Goal: Find specific page/section: Find specific page/section

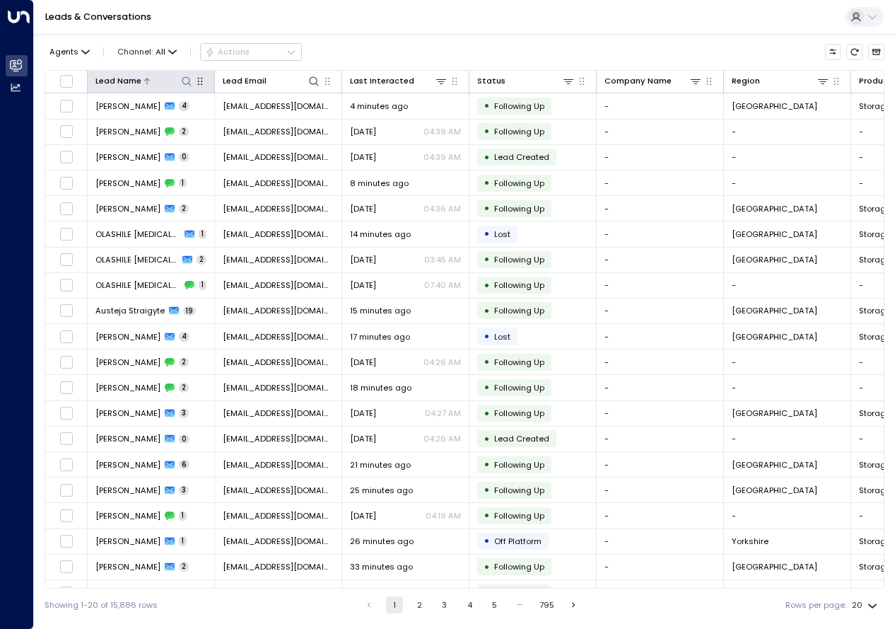
click at [192, 82] on icon at bounding box center [186, 81] width 11 height 11
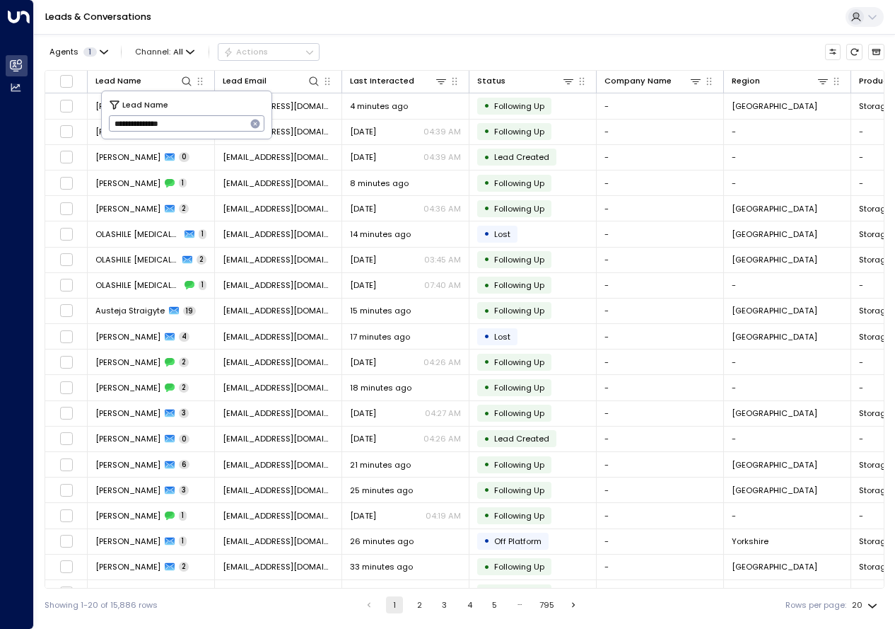
type input "**********"
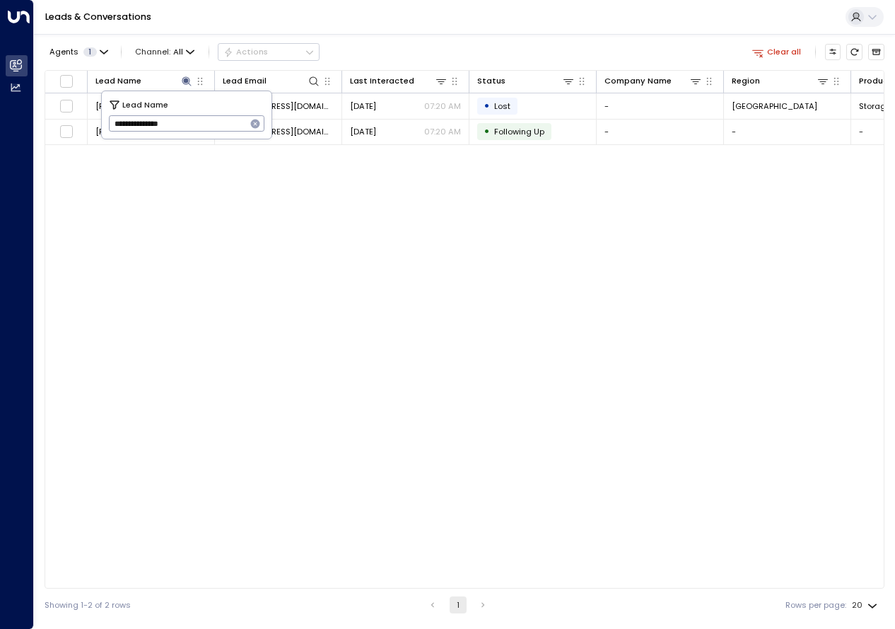
click at [270, 255] on div "Lead Name Lead Email Last Interacted Status Company Name Region Product # of pe…" at bounding box center [465, 329] width 840 height 518
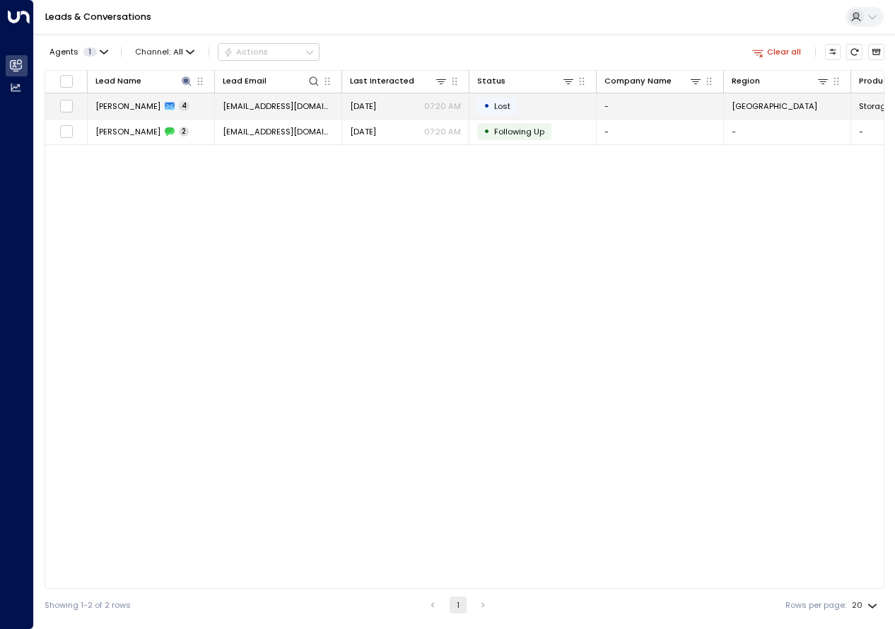
click at [139, 104] on span "[PERSON_NAME]" at bounding box center [127, 105] width 65 height 11
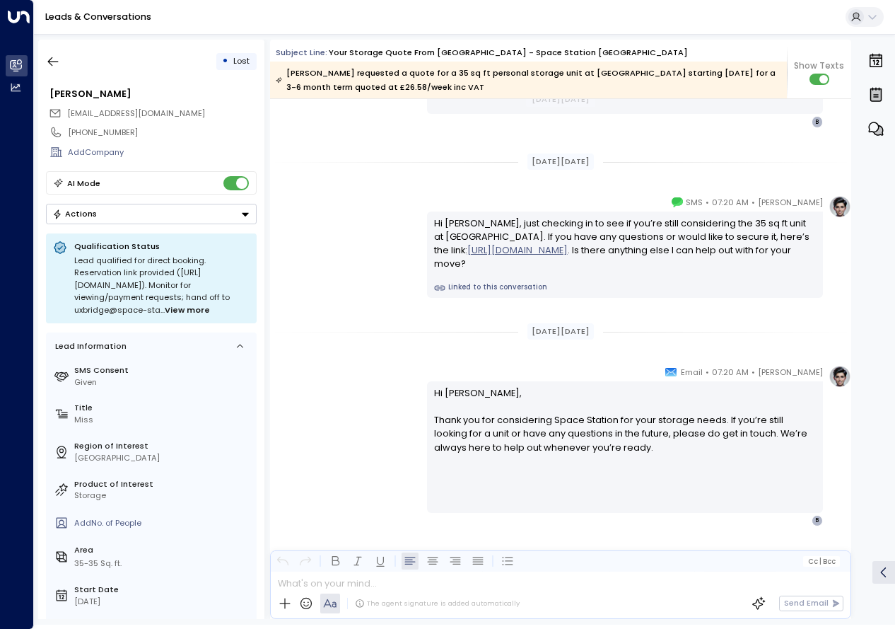
scroll to position [2298, 0]
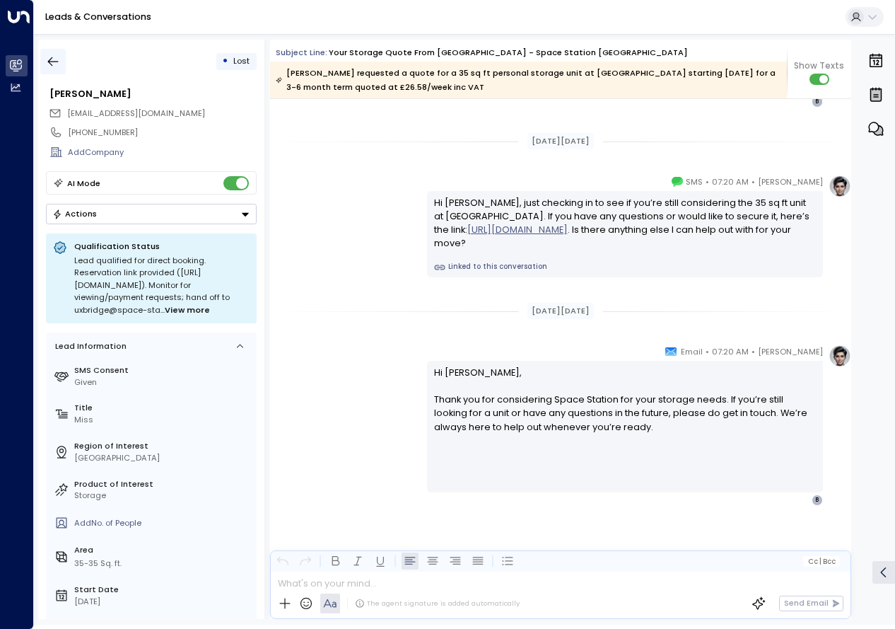
click at [52, 64] on icon "button" at bounding box center [53, 61] width 11 height 9
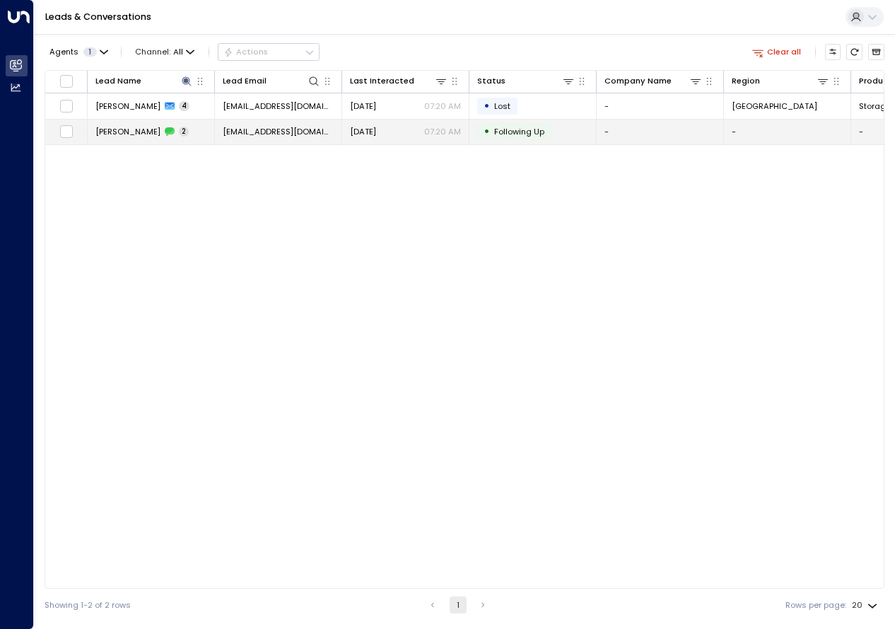
click at [129, 132] on span "[PERSON_NAME]" at bounding box center [127, 131] width 65 height 11
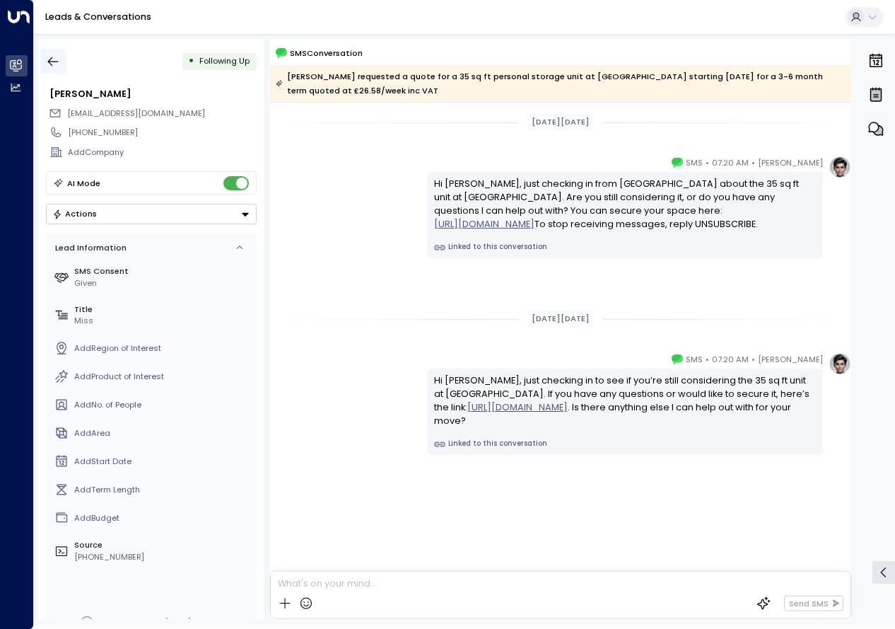
click at [48, 62] on icon "button" at bounding box center [53, 61] width 11 height 9
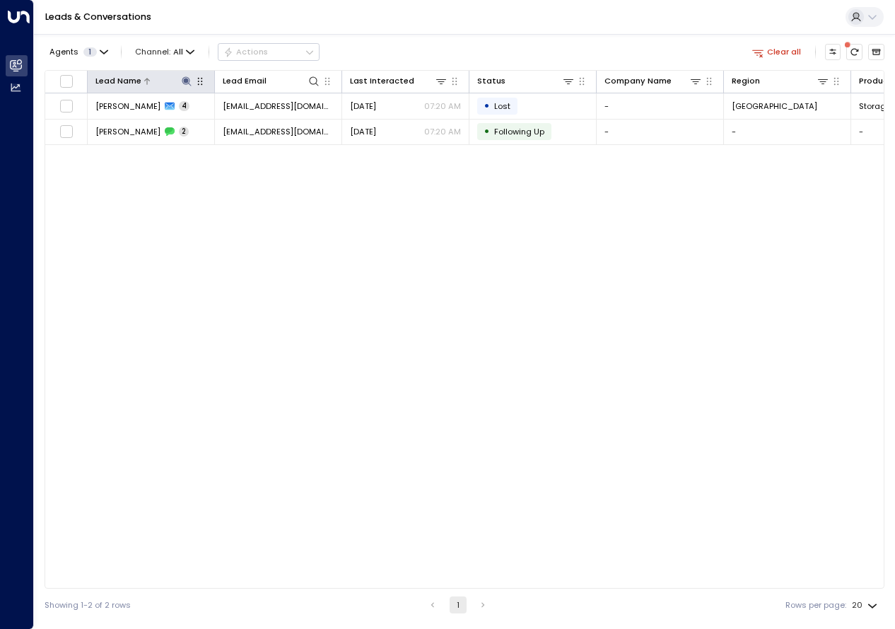
click at [182, 80] on icon at bounding box center [186, 81] width 11 height 11
type input "**********"
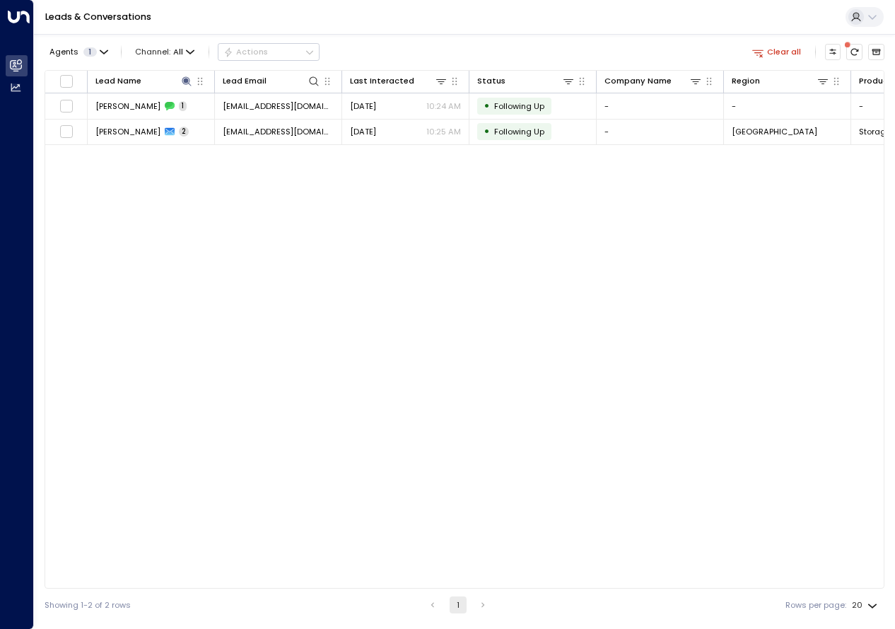
click at [248, 322] on div "Lead Name Lead Email Last Interacted Status Company Name Region Product # of pe…" at bounding box center [465, 329] width 840 height 518
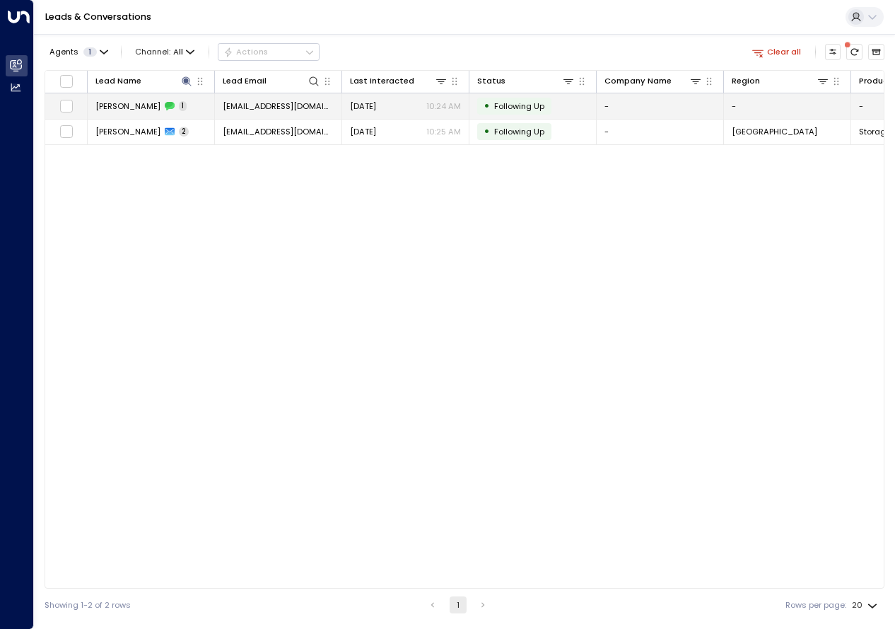
click at [175, 106] on icon at bounding box center [169, 107] width 9 height 8
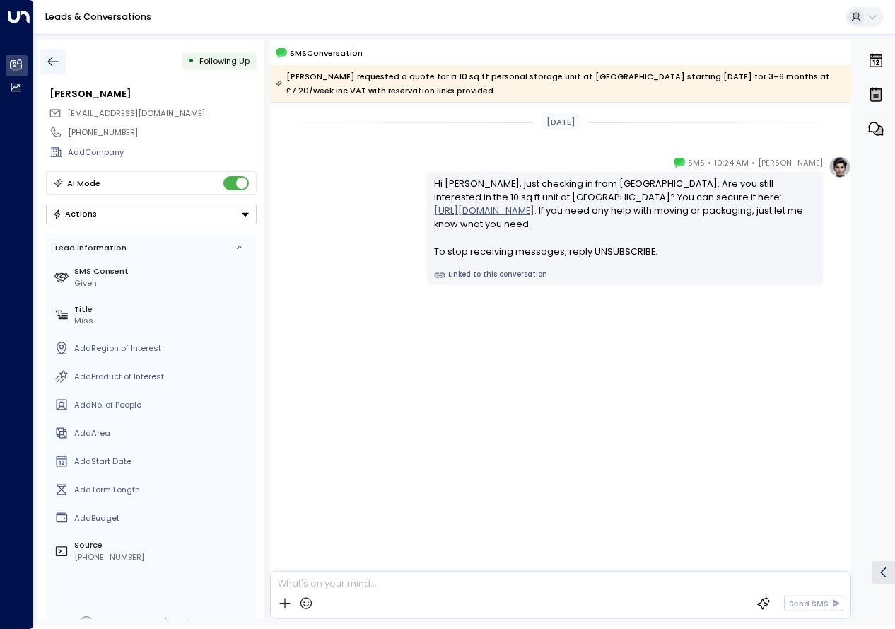
click at [49, 59] on icon "button" at bounding box center [53, 61] width 14 height 14
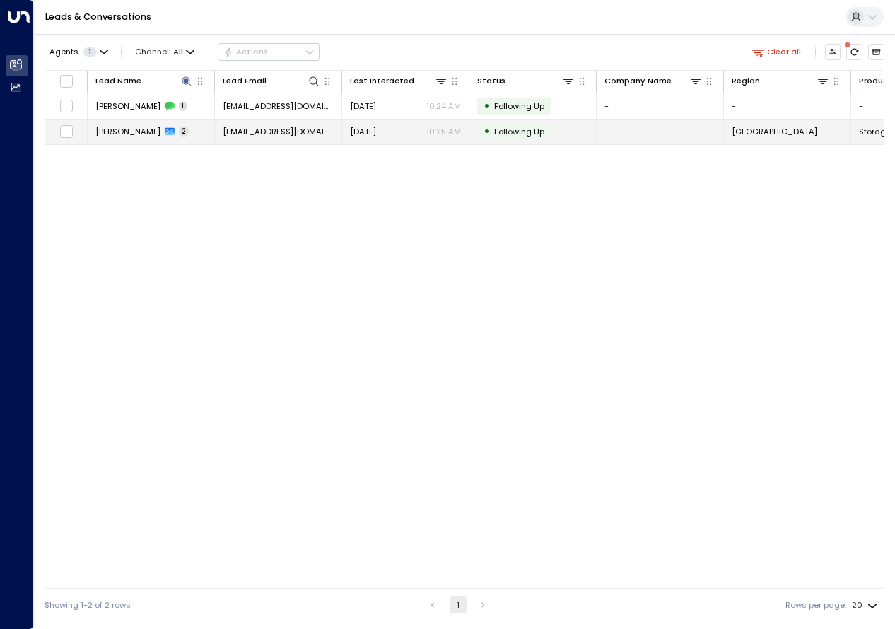
click at [141, 128] on span "[PERSON_NAME]" at bounding box center [127, 131] width 65 height 11
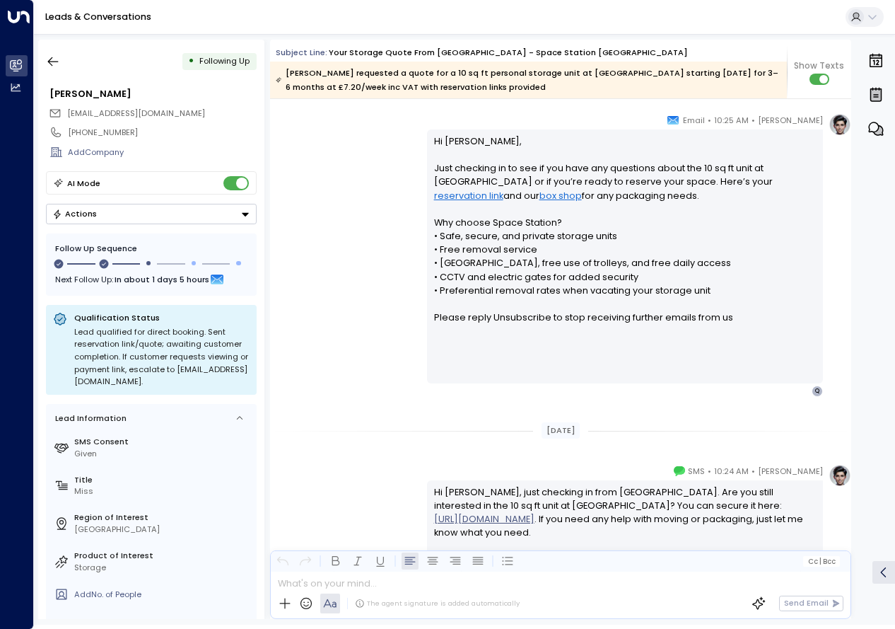
scroll to position [1035, 0]
